Goal: Navigation & Orientation: Find specific page/section

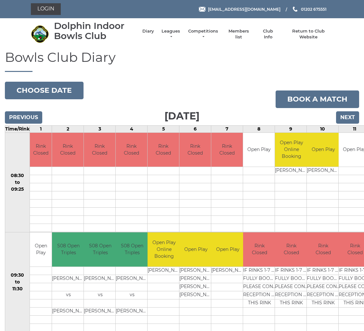
click at [236, 33] on link "Members list" at bounding box center [238, 34] width 27 height 12
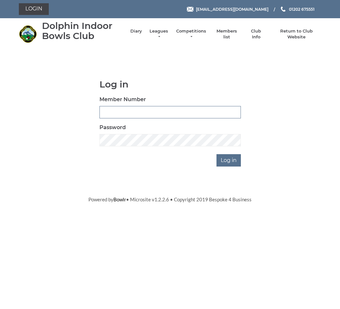
click at [222, 33] on link "Members list" at bounding box center [226, 34] width 27 height 12
click at [224, 159] on input "Log in" at bounding box center [229, 160] width 24 height 12
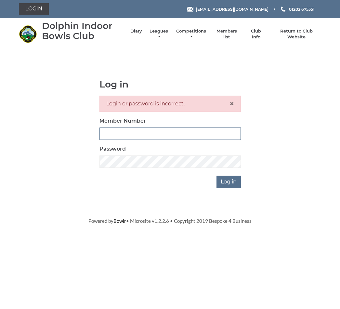
type input "3742"
click at [229, 181] on input "Log in" at bounding box center [229, 182] width 24 height 12
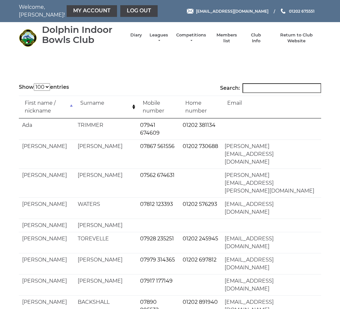
select select "100"
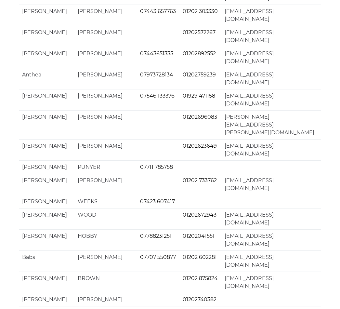
scroll to position [1543, 0]
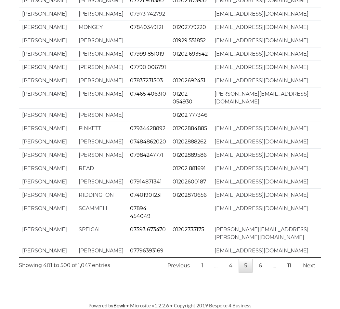
click at [261, 272] on link "6" at bounding box center [260, 266] width 14 height 14
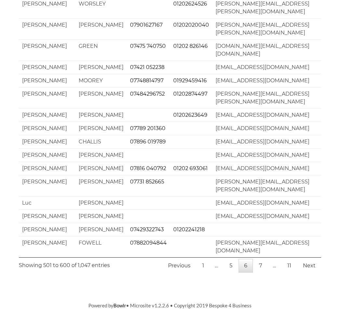
scroll to position [1426, 0]
click at [262, 272] on link "7" at bounding box center [261, 266] width 14 height 14
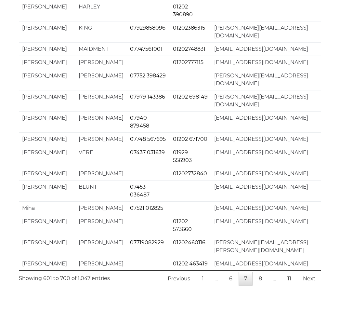
scroll to position [1575, 0]
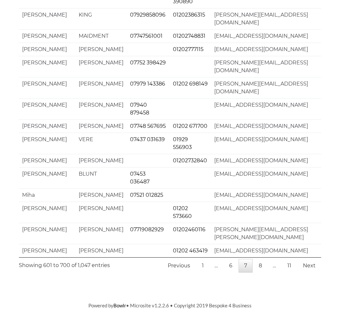
click at [258, 272] on link "8" at bounding box center [260, 266] width 14 height 14
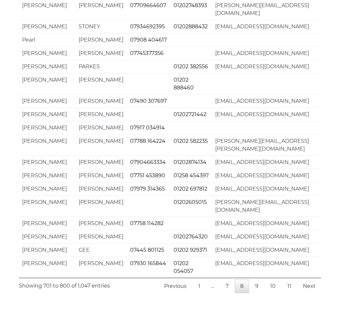
scroll to position [1418, 0]
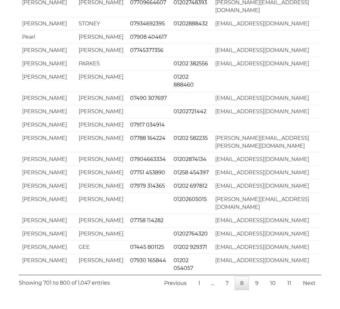
click at [256, 277] on link "9" at bounding box center [257, 283] width 14 height 14
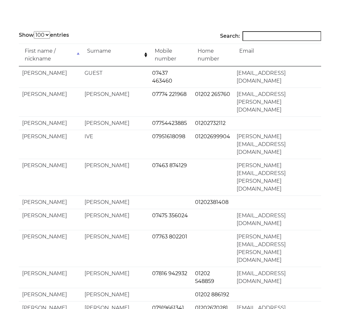
scroll to position [0, 0]
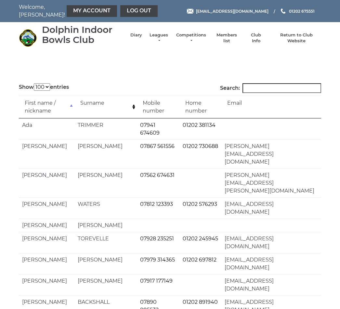
select select "100"
click at [254, 39] on link "Club Info" at bounding box center [256, 38] width 19 height 12
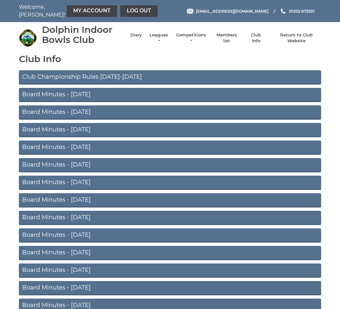
click at [190, 39] on link "Competitions" at bounding box center [191, 38] width 31 height 12
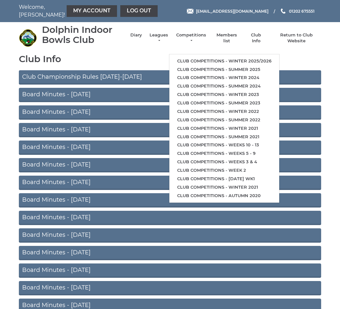
click at [131, 34] on link "Diary" at bounding box center [136, 35] width 12 height 6
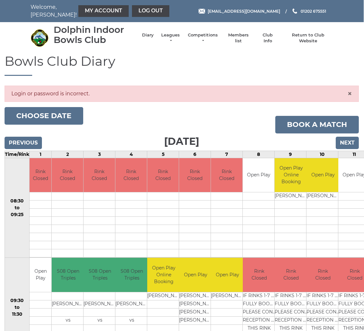
scroll to position [0, 1]
click at [239, 36] on link "Members list" at bounding box center [237, 38] width 27 height 12
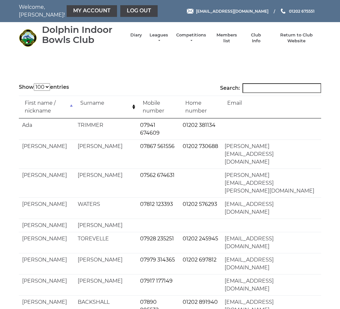
select select "100"
click at [222, 39] on link "Members list" at bounding box center [226, 38] width 27 height 12
select select "100"
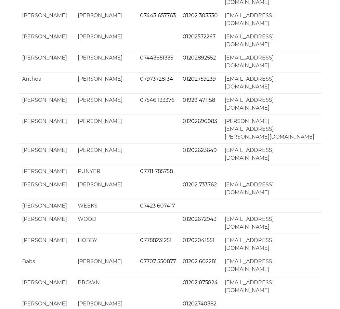
scroll to position [1543, 0]
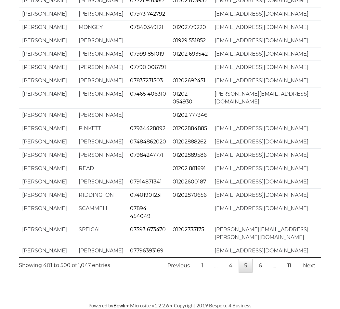
scroll to position [1504, 0]
click at [259, 272] on link "6" at bounding box center [260, 266] width 14 height 14
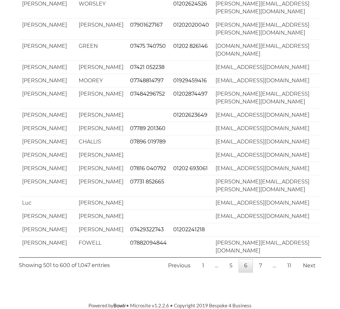
scroll to position [1426, 0]
click at [259, 272] on link "7" at bounding box center [261, 266] width 14 height 14
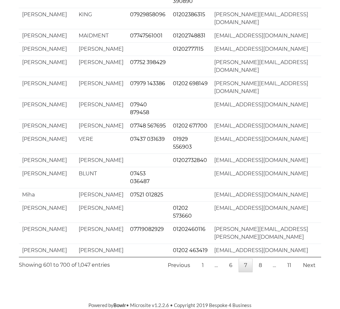
scroll to position [1575, 0]
click at [258, 272] on link "8" at bounding box center [260, 266] width 14 height 14
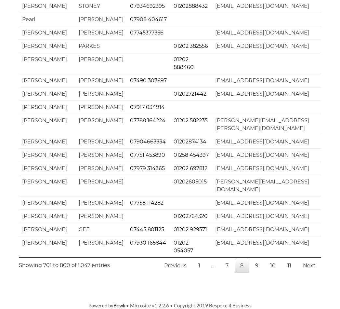
scroll to position [1418, 0]
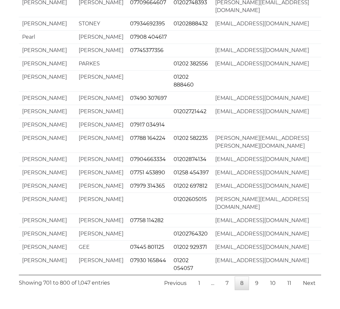
click at [257, 279] on link "9" at bounding box center [257, 283] width 14 height 14
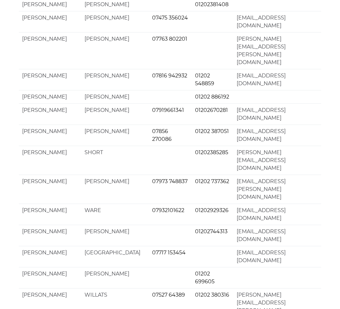
scroll to position [248, 0]
